Goal: Task Accomplishment & Management: Manage account settings

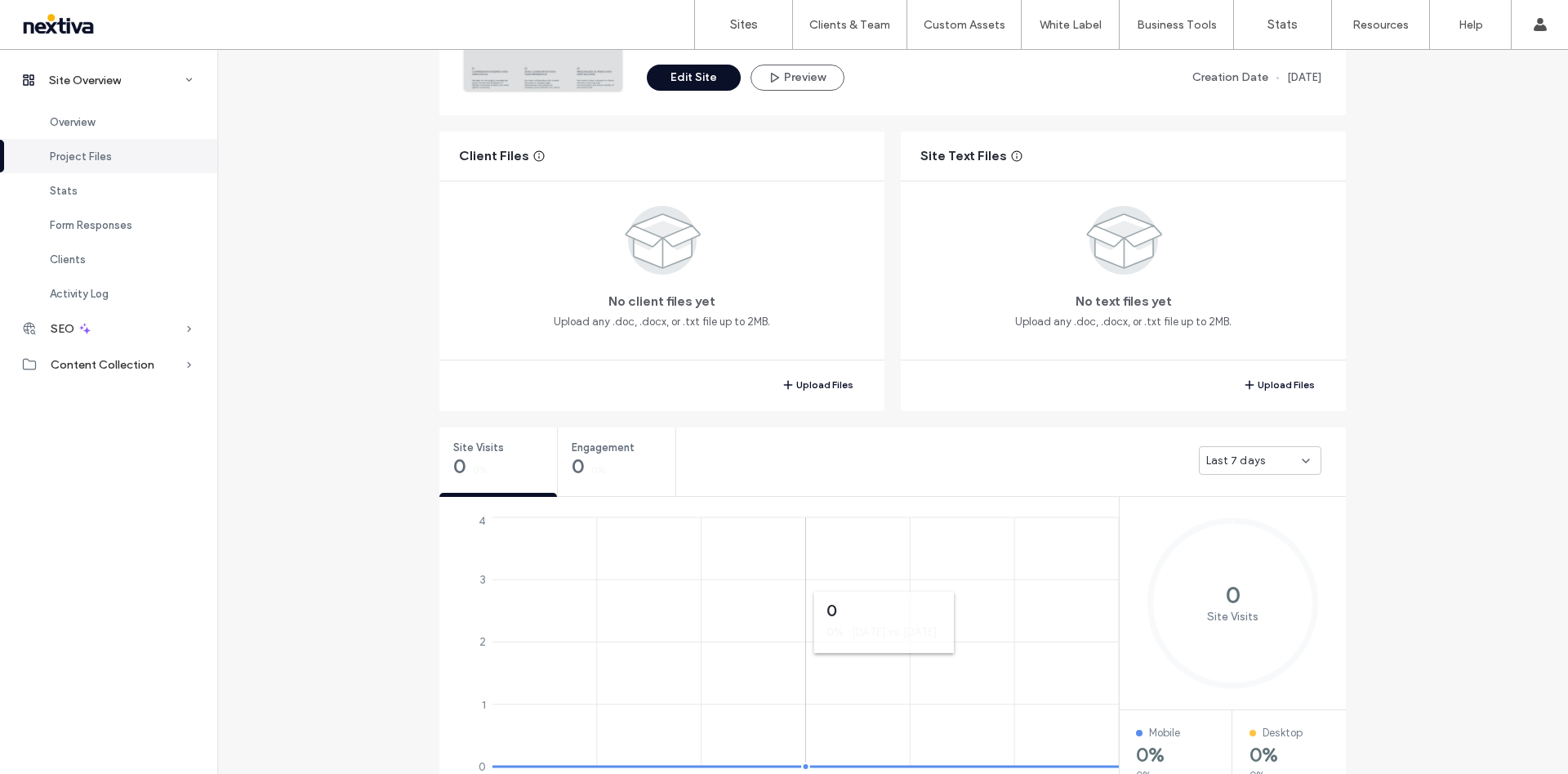
scroll to position [490, 0]
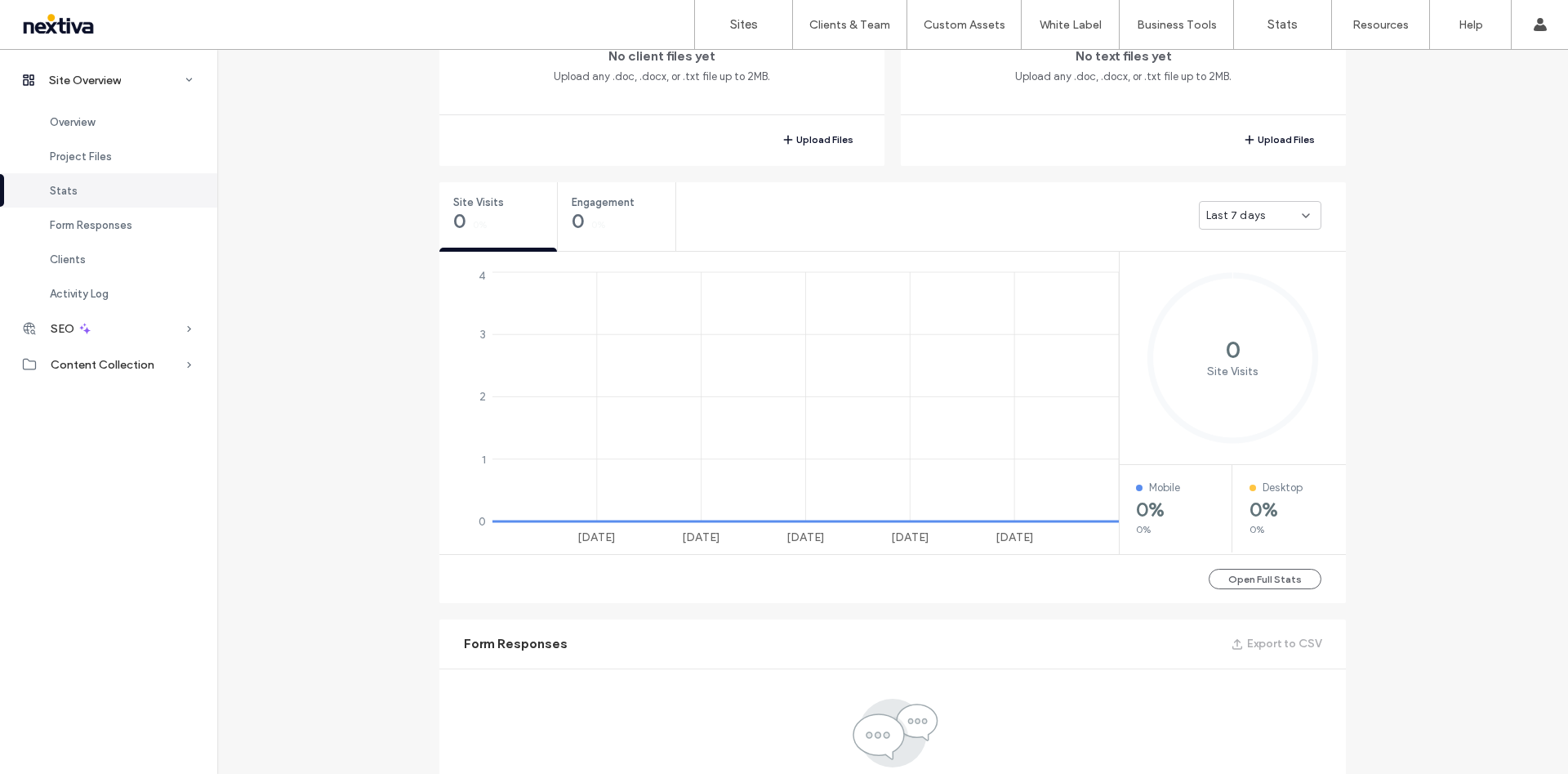
scroll to position [122, 0]
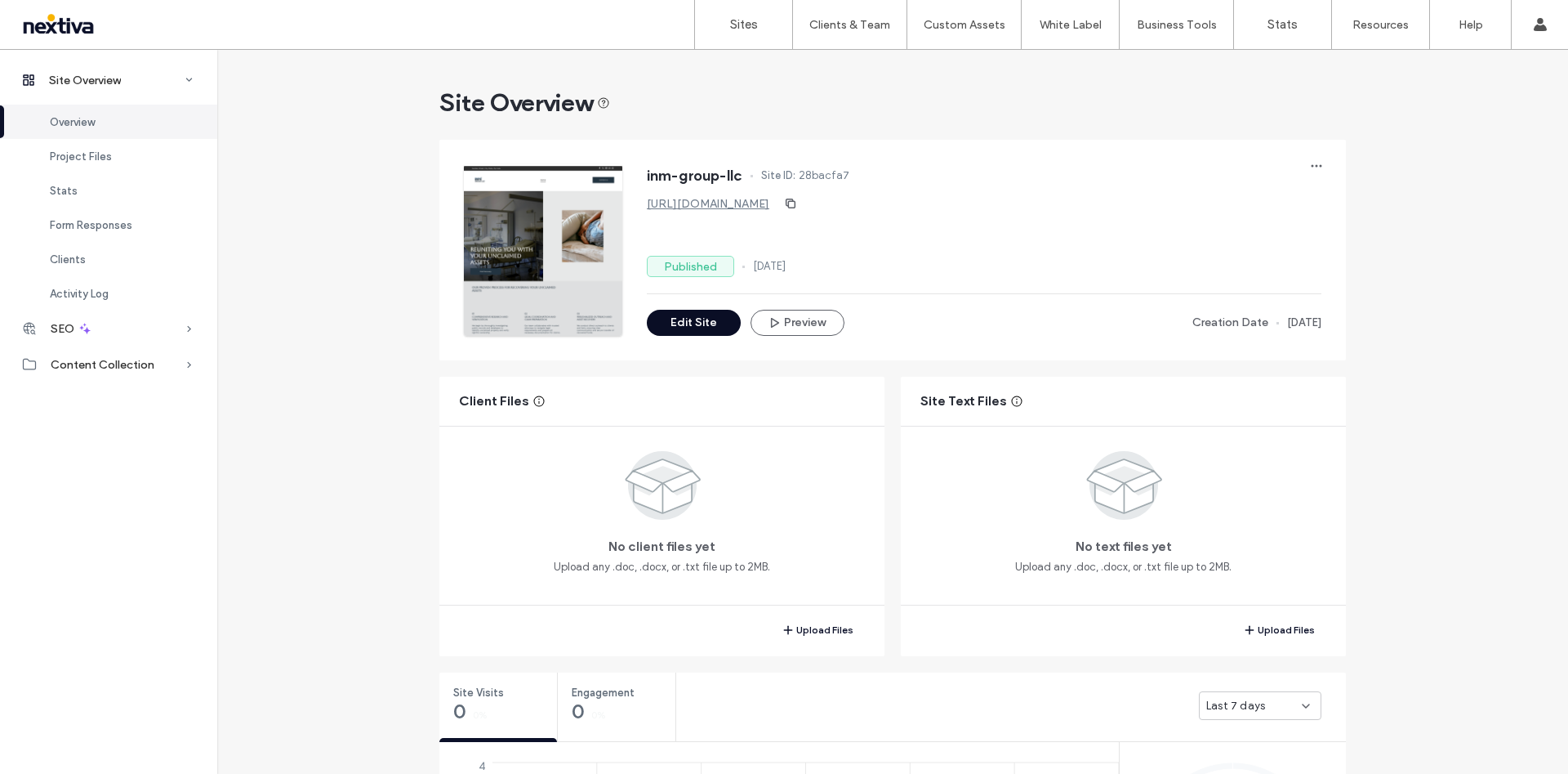
click at [660, 322] on button "Edit Site" at bounding box center [694, 323] width 94 height 26
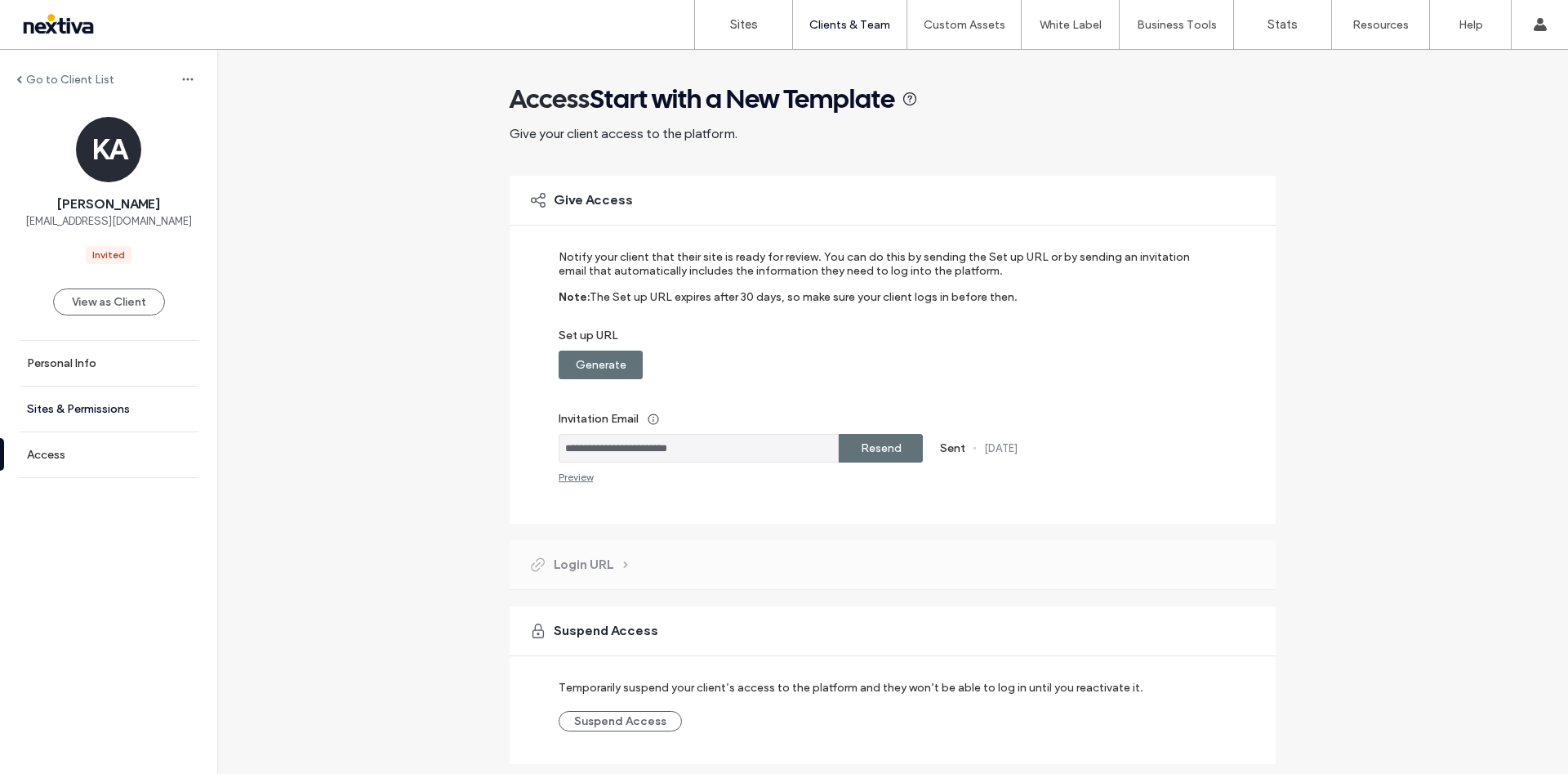
click at [168, 398] on link "Sites & Permissions" at bounding box center [108, 409] width 217 height 45
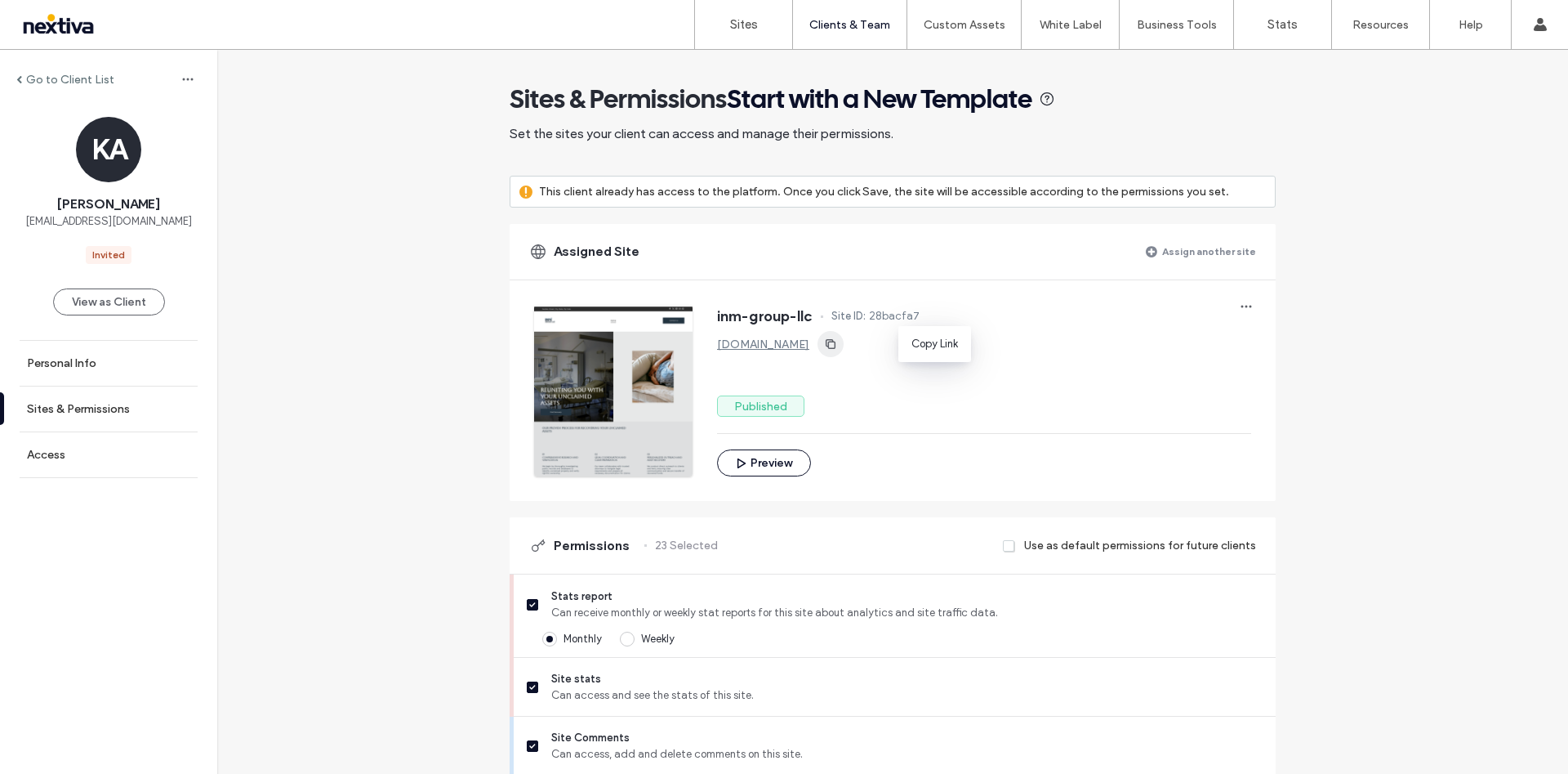
click at [837, 341] on icon "button" at bounding box center [830, 343] width 13 height 13
click at [747, 38] on link "Sites" at bounding box center [743, 24] width 97 height 49
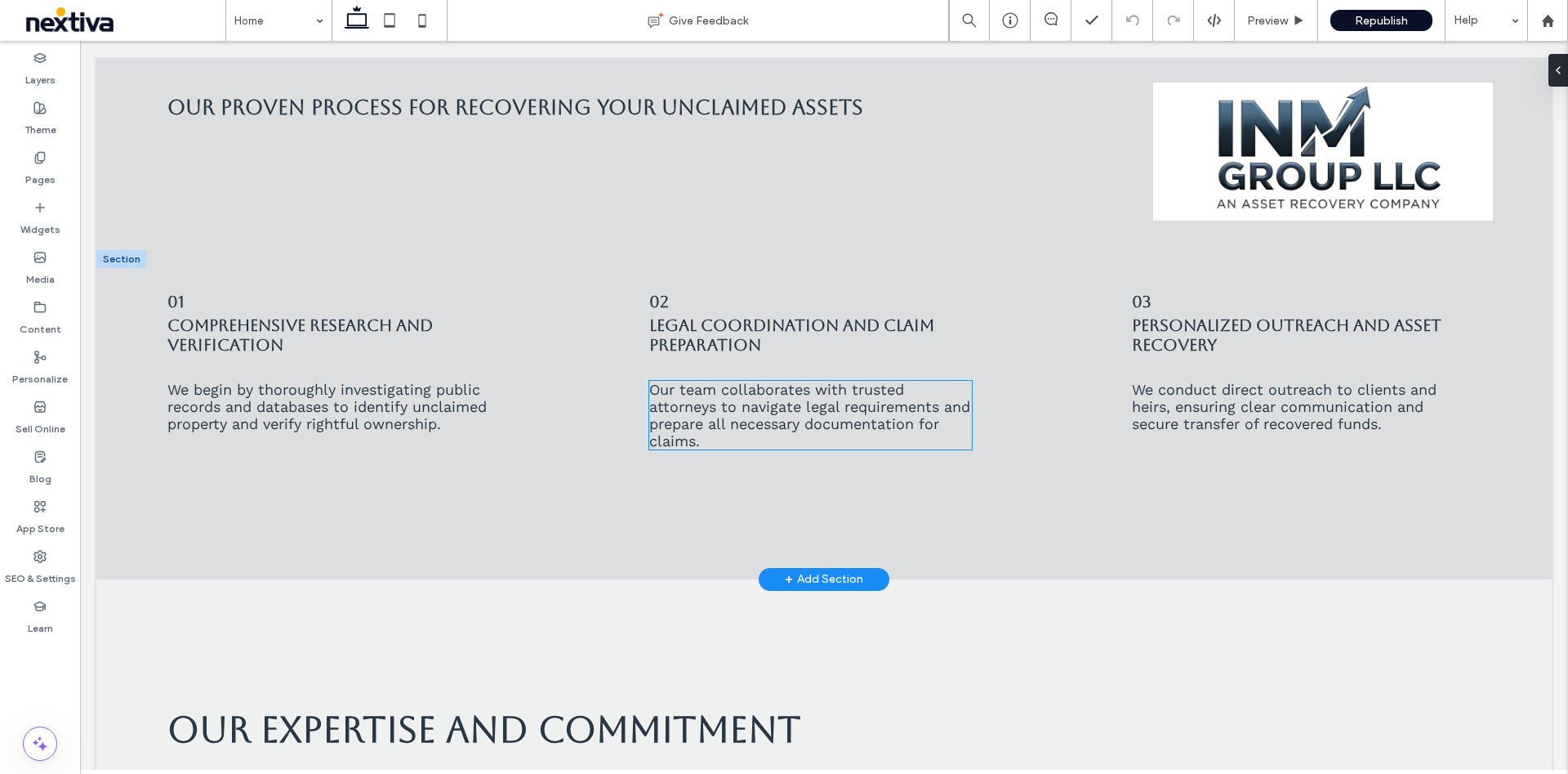
scroll to position [257, 0]
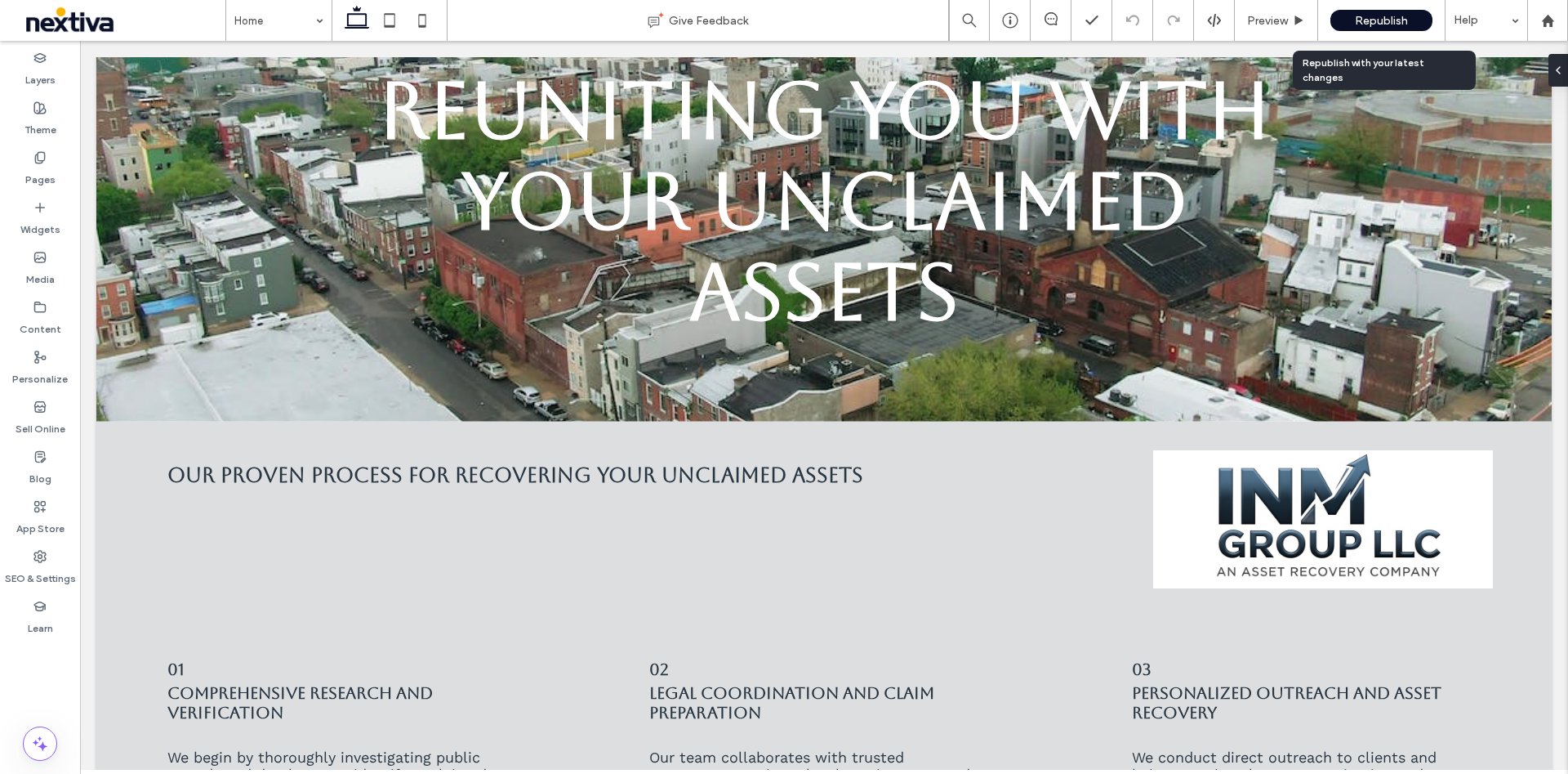
click at [1388, 29] on div "Republish" at bounding box center [1381, 20] width 102 height 21
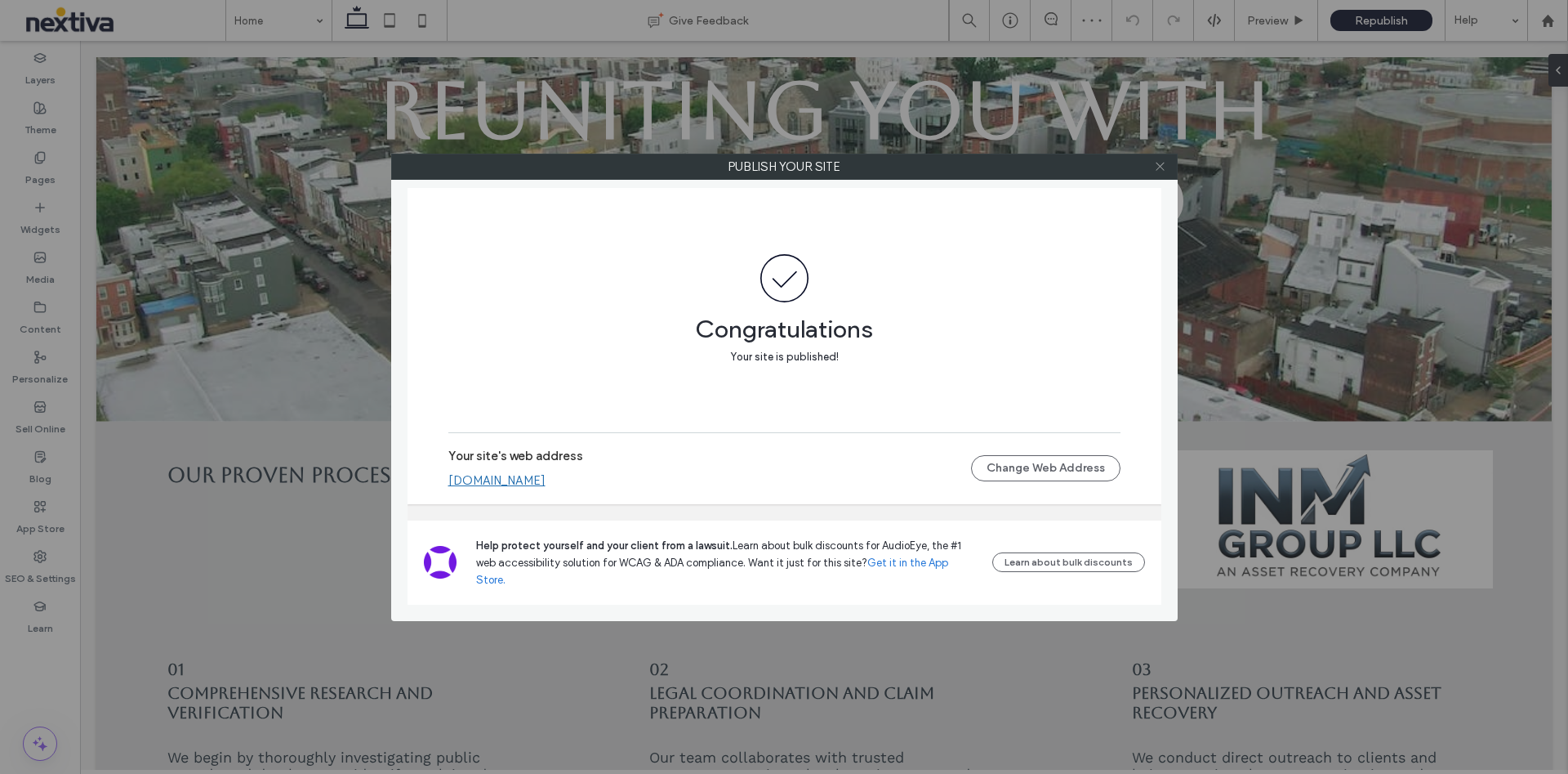
click at [1159, 169] on icon at bounding box center [1160, 166] width 12 height 12
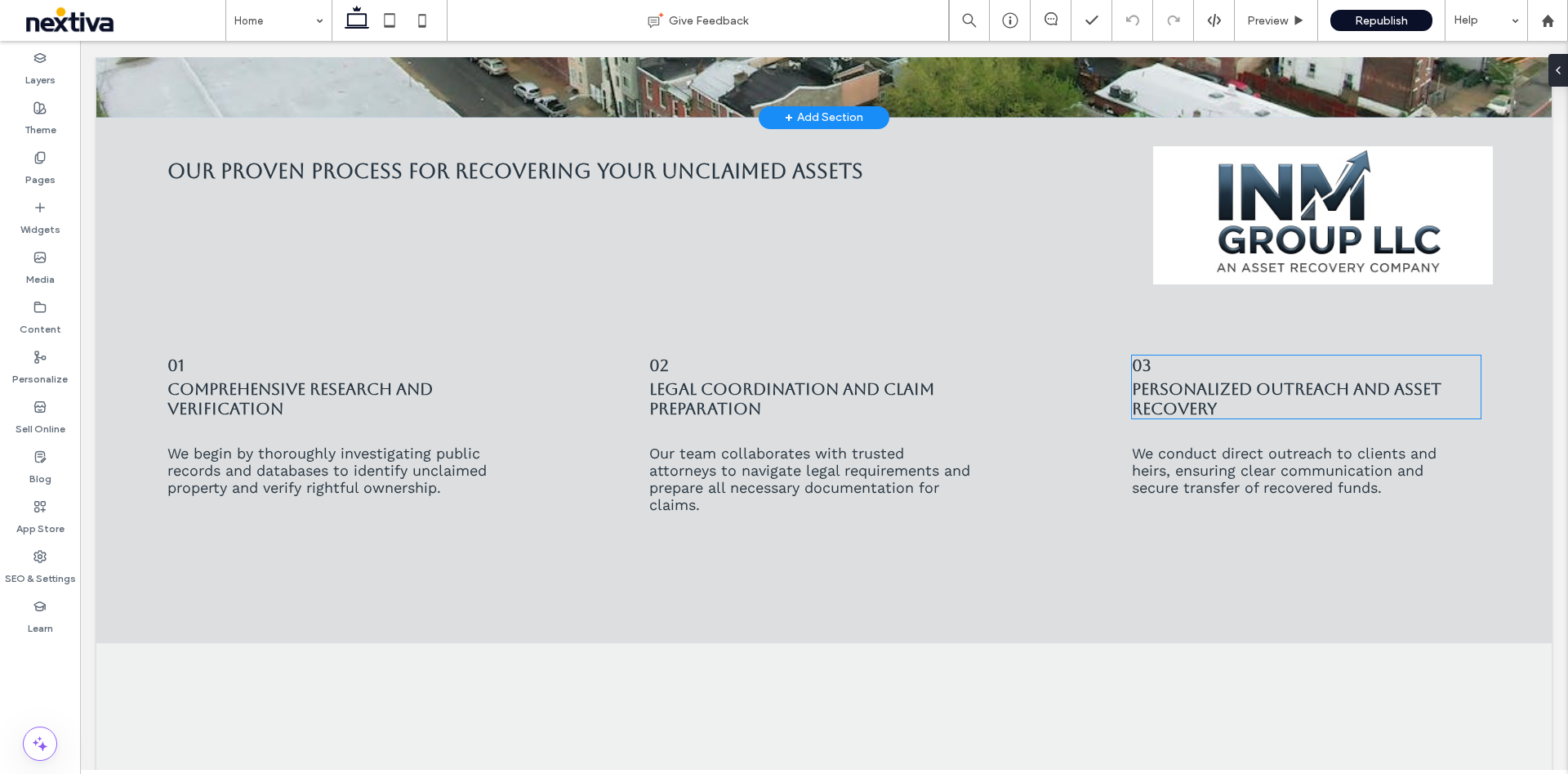
scroll to position [70, 0]
